Goal: Transaction & Acquisition: Subscribe to service/newsletter

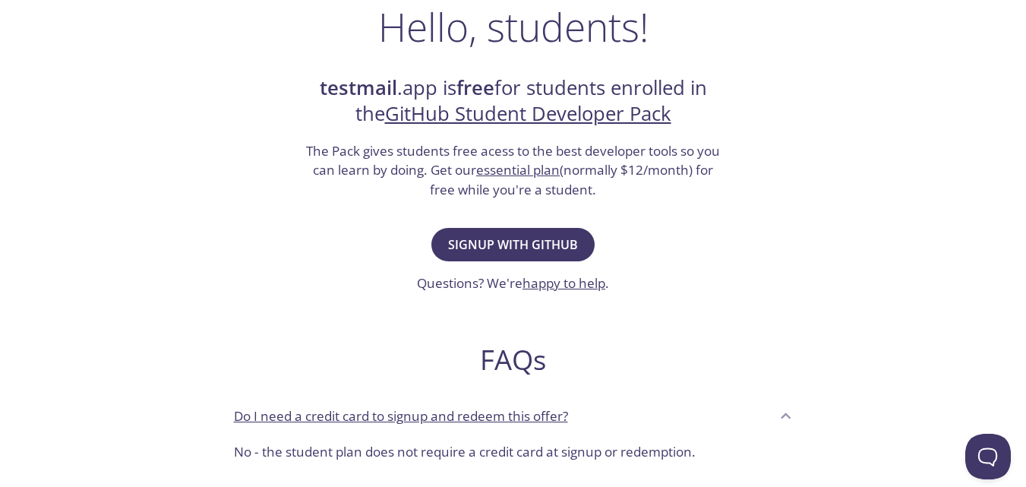
scroll to position [258, 0]
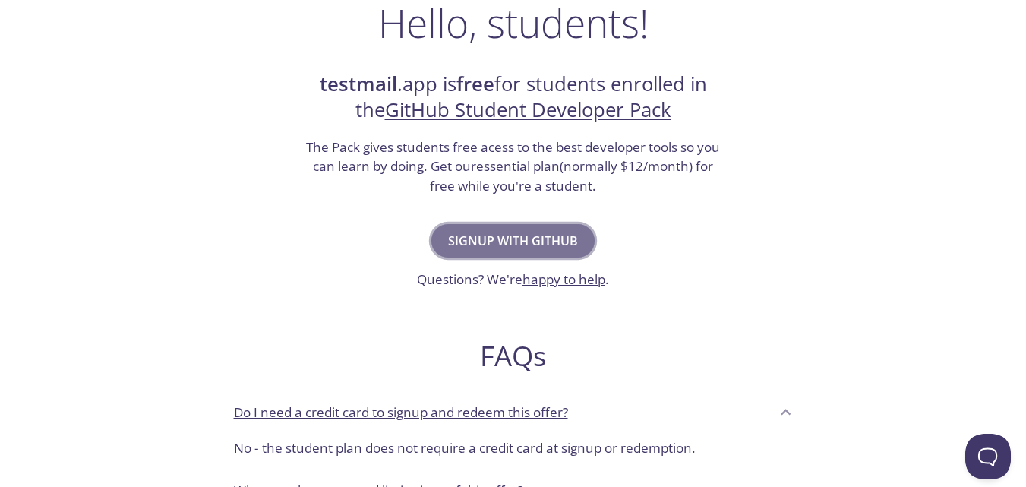
click at [524, 233] on span "Signup with GitHub" at bounding box center [513, 240] width 130 height 21
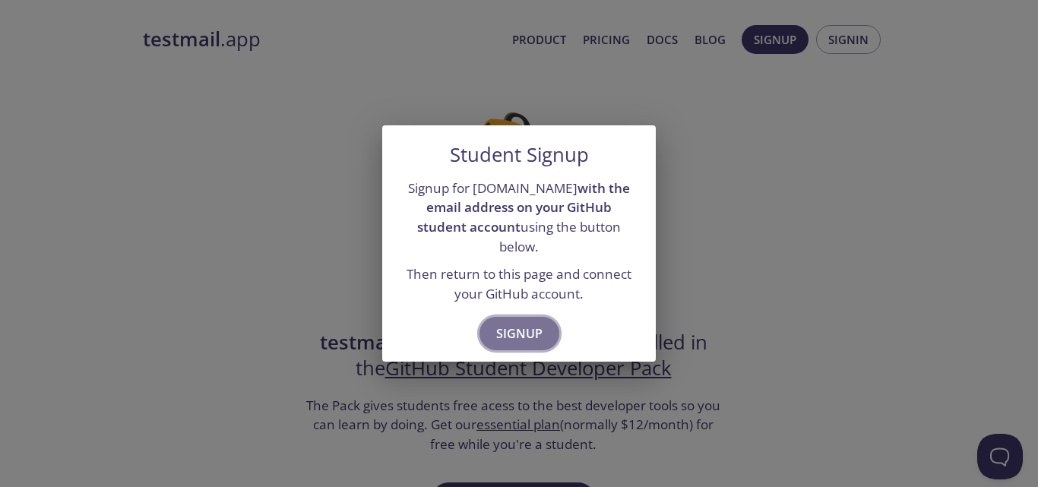
click at [527, 324] on span "Signup" at bounding box center [519, 333] width 46 height 21
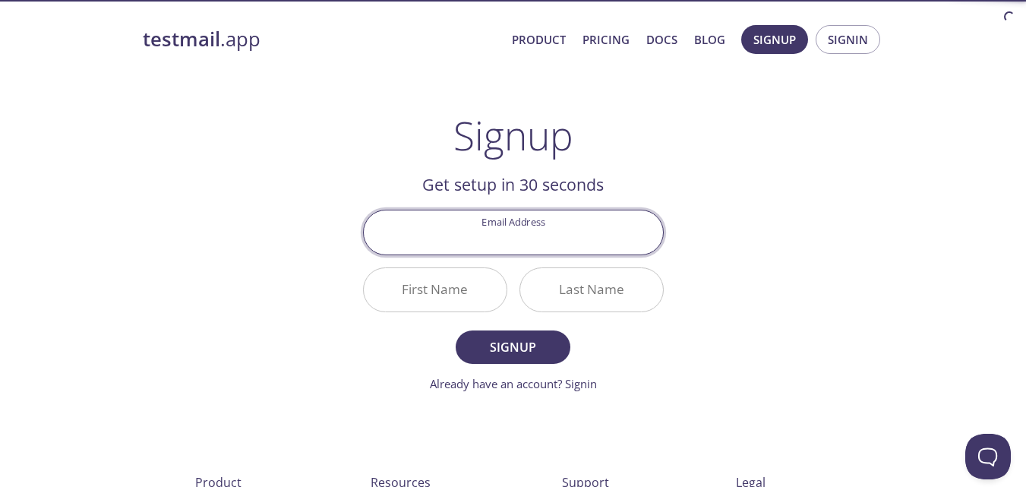
click at [526, 242] on input "Email Address" at bounding box center [513, 231] width 299 height 43
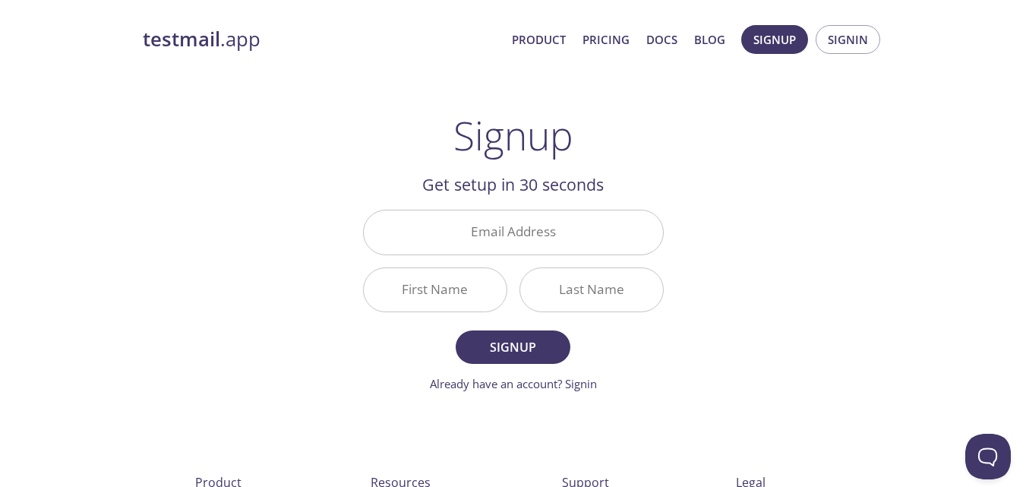
click at [784, 143] on div "testmail .app Product Pricing Docs Blog Signup Signin Signup Get setup in 30 se…" at bounding box center [514, 363] width 778 height 697
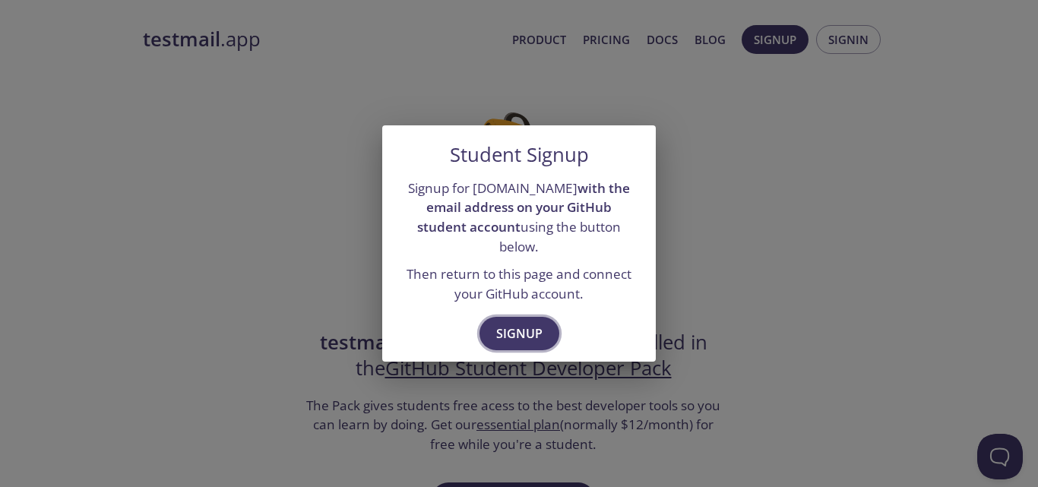
click at [526, 324] on span "Signup" at bounding box center [519, 333] width 46 height 21
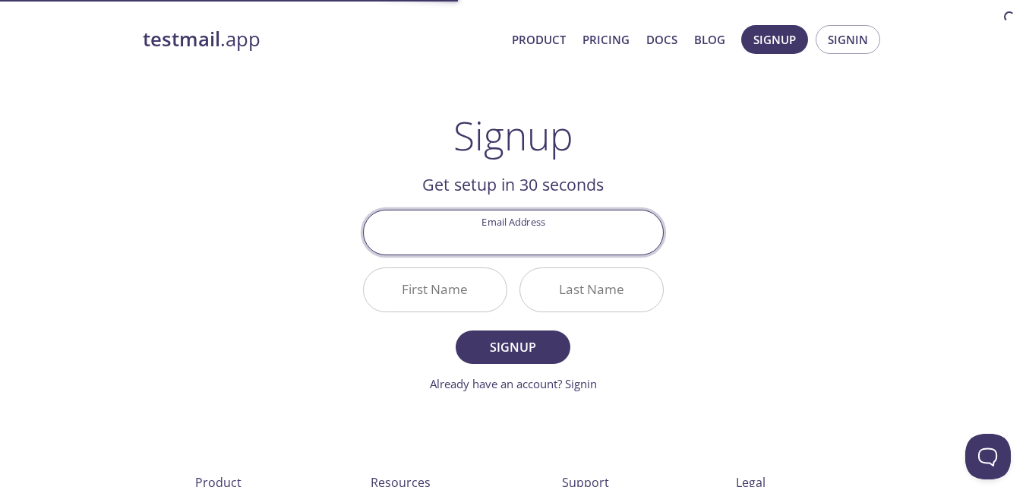
click at [489, 228] on input "Email Address" at bounding box center [513, 231] width 299 height 43
type input "[EMAIL_ADDRESS][DOMAIN_NAME]"
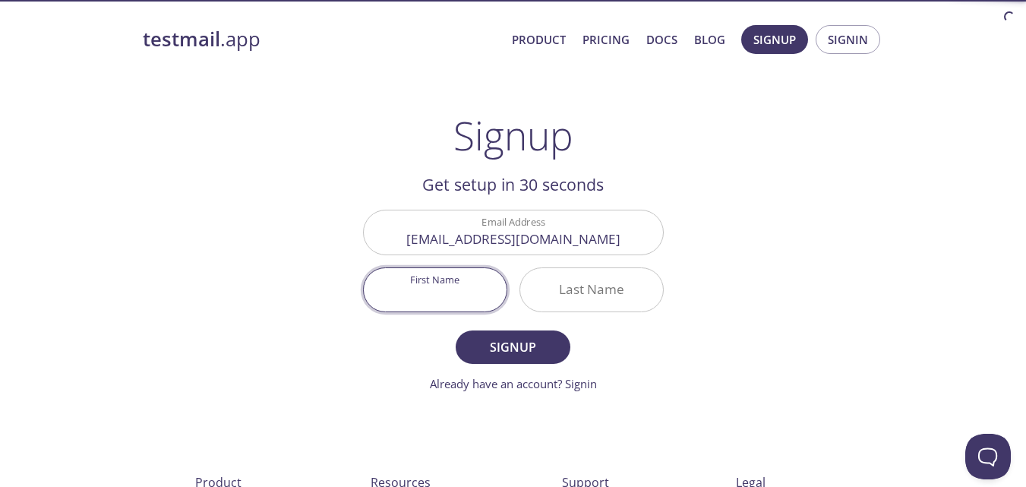
click at [443, 277] on input "First Name" at bounding box center [435, 289] width 143 height 43
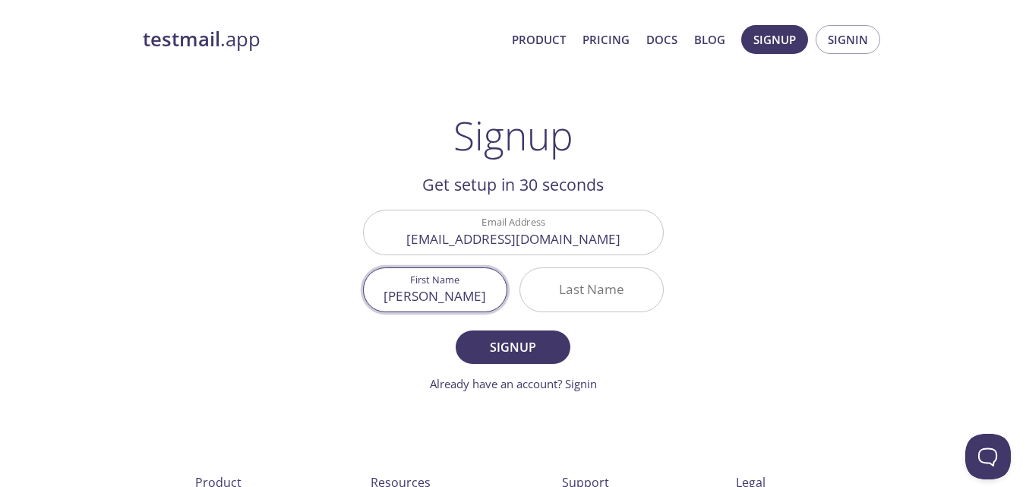
type input "[PERSON_NAME]"
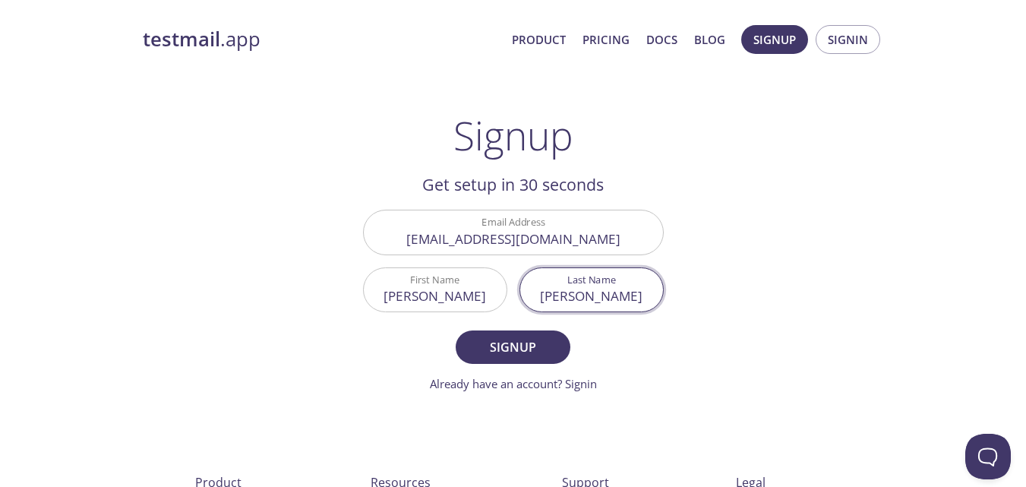
type input "[PERSON_NAME]"
click at [456, 330] on button "Signup" at bounding box center [513, 346] width 114 height 33
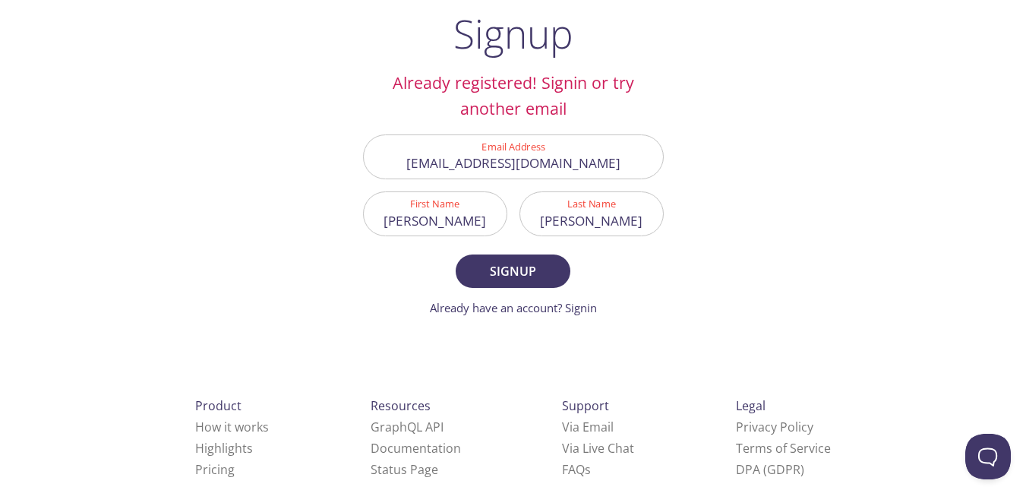
scroll to position [109, 0]
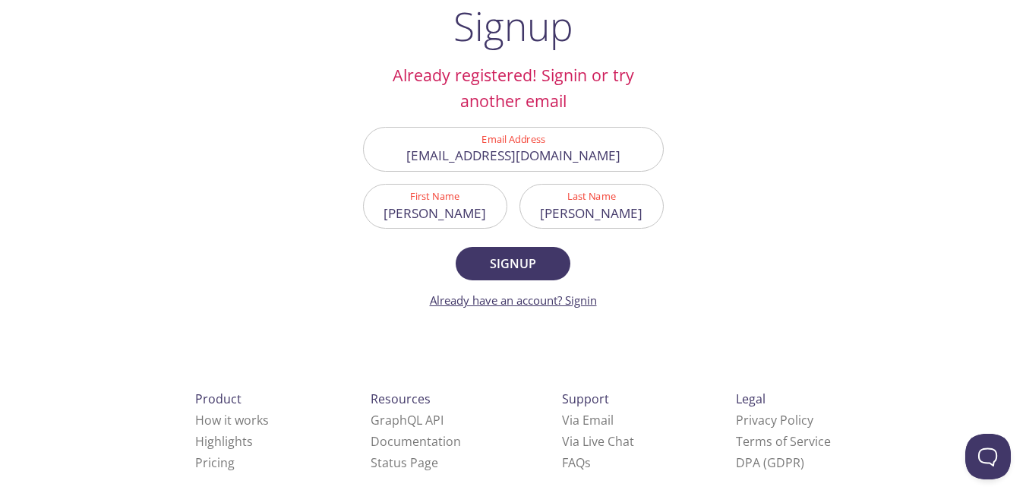
click at [593, 300] on link "Already have an account? Signin" at bounding box center [513, 299] width 167 height 15
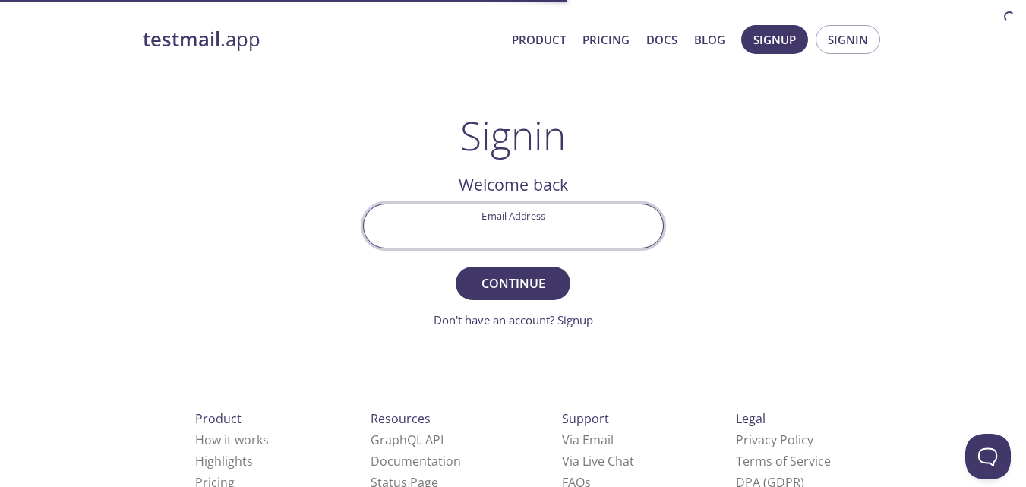
click at [517, 232] on input "Email Address" at bounding box center [513, 225] width 299 height 43
type input "[EMAIL_ADDRESS][DOMAIN_NAME]"
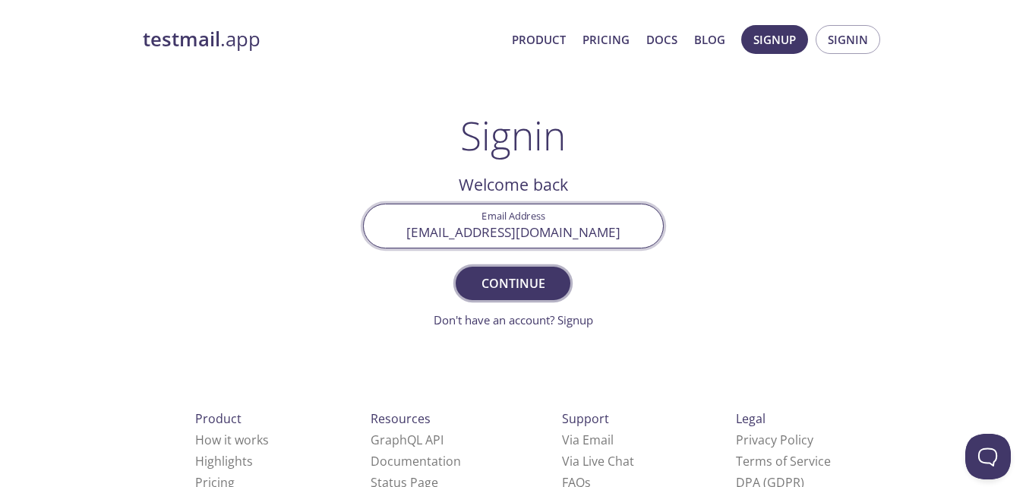
click at [511, 295] on button "Continue" at bounding box center [513, 283] width 114 height 33
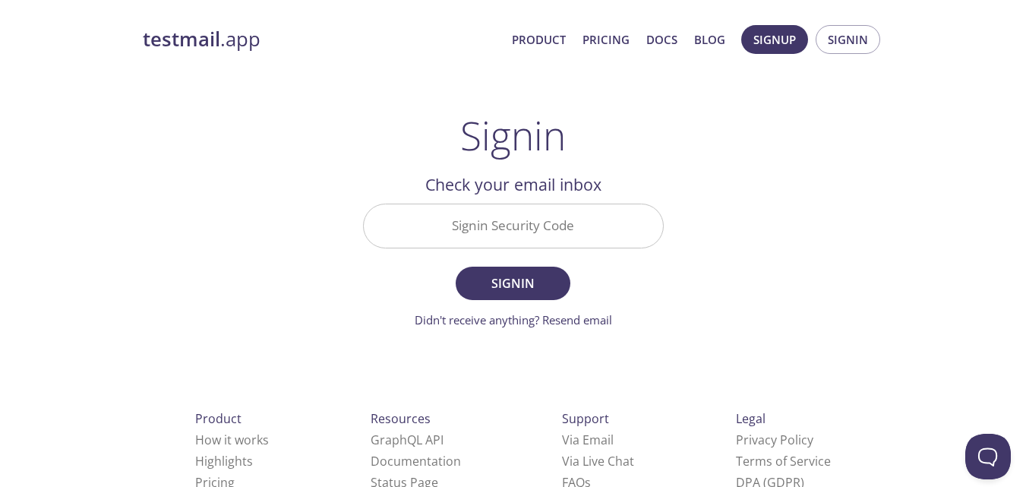
click at [491, 229] on input "Signin Security Code" at bounding box center [513, 225] width 299 height 43
click at [734, 305] on div "testmail .app Product Pricing Docs Blog Signup Signin Signin Welcome back Email…" at bounding box center [514, 332] width 778 height 634
click at [589, 312] on link "Didn't receive anything? Resend email" at bounding box center [514, 319] width 198 height 15
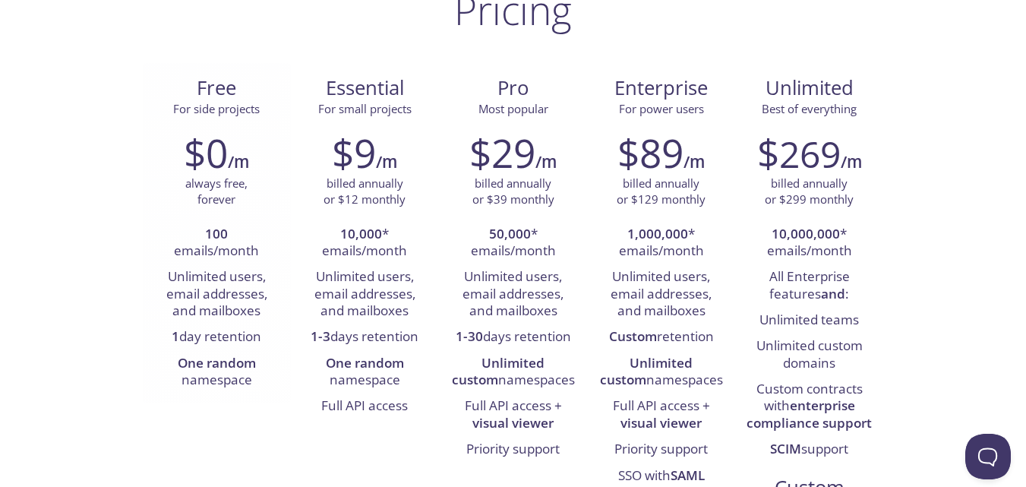
click at [188, 277] on li "Unlimited users, email addresses, and mailboxes" at bounding box center [216, 294] width 125 height 60
drag, startPoint x: 188, startPoint y: 277, endPoint x: 235, endPoint y: 301, distance: 52.0
click at [235, 301] on li "Unlimited users, email addresses, and mailboxes" at bounding box center [216, 294] width 125 height 60
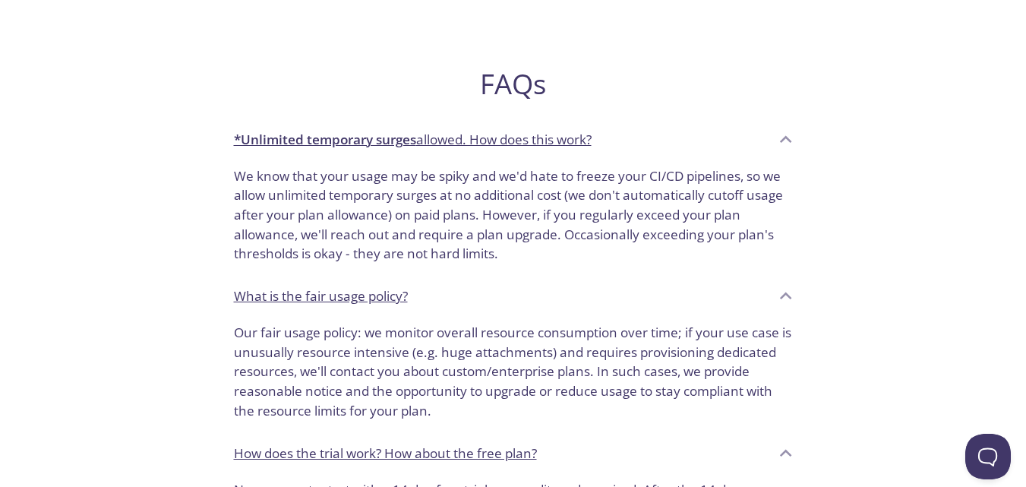
scroll to position [902, 0]
